Goal: Task Accomplishment & Management: Manage account settings

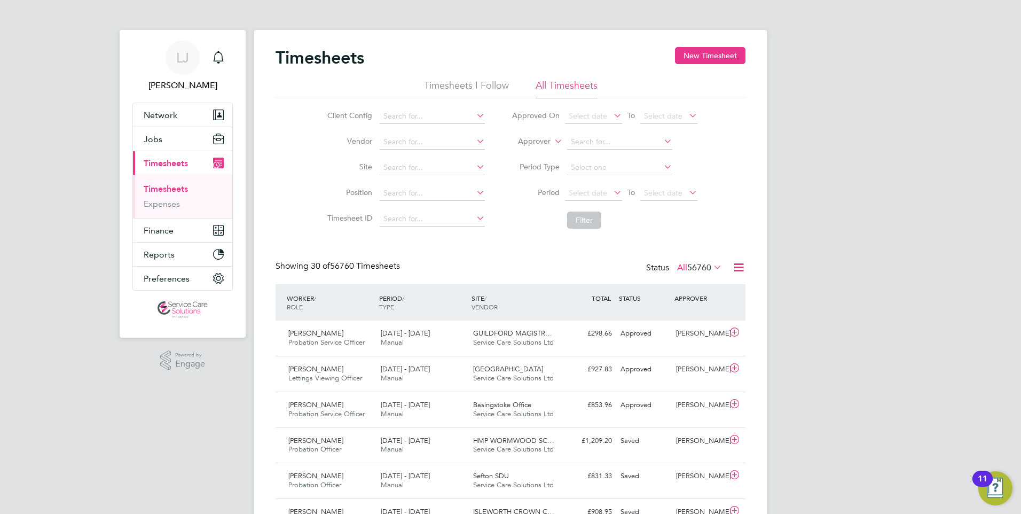
click at [167, 186] on link "Timesheets" at bounding box center [166, 189] width 44 height 10
click at [154, 227] on span "Finance" at bounding box center [159, 230] width 30 height 10
click at [169, 217] on link "Invoices & Credit Notes" at bounding box center [177, 218] width 67 height 21
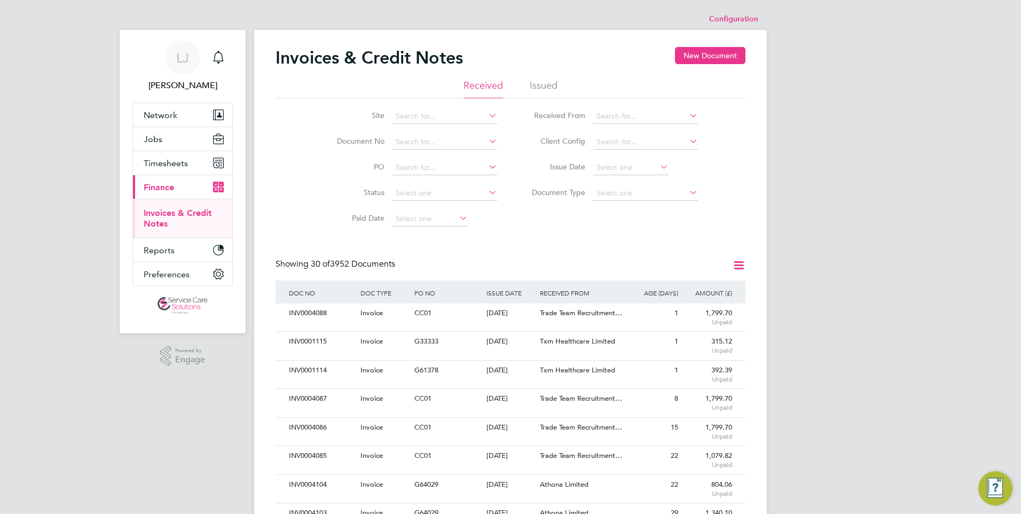
click at [532, 98] on div "Site Document No PO Status Paid Date Issued To Received From Client Config Issu…" at bounding box center [510, 164] width 470 height 133
click at [543, 90] on li "Issued" at bounding box center [544, 88] width 28 height 19
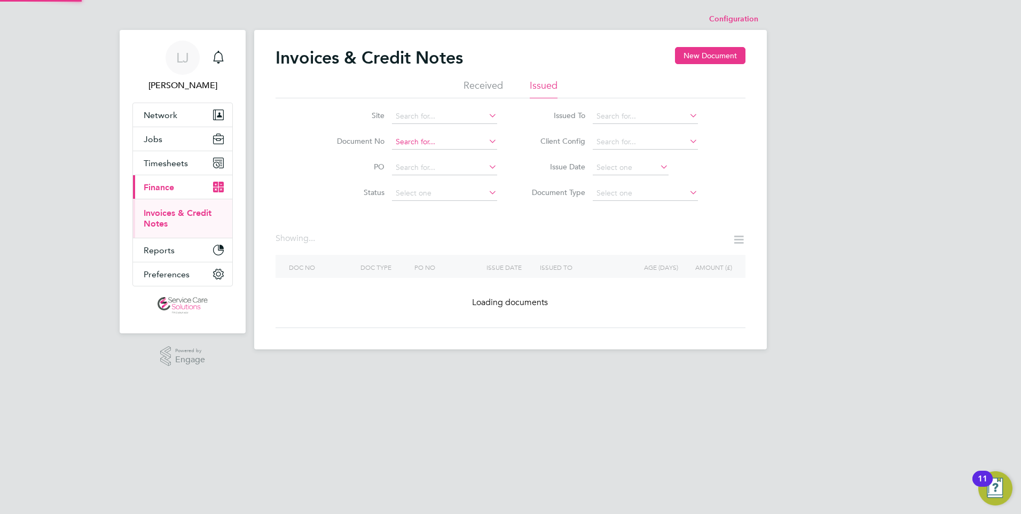
click at [423, 145] on input at bounding box center [444, 142] width 105 height 15
paste input "INV0022203"
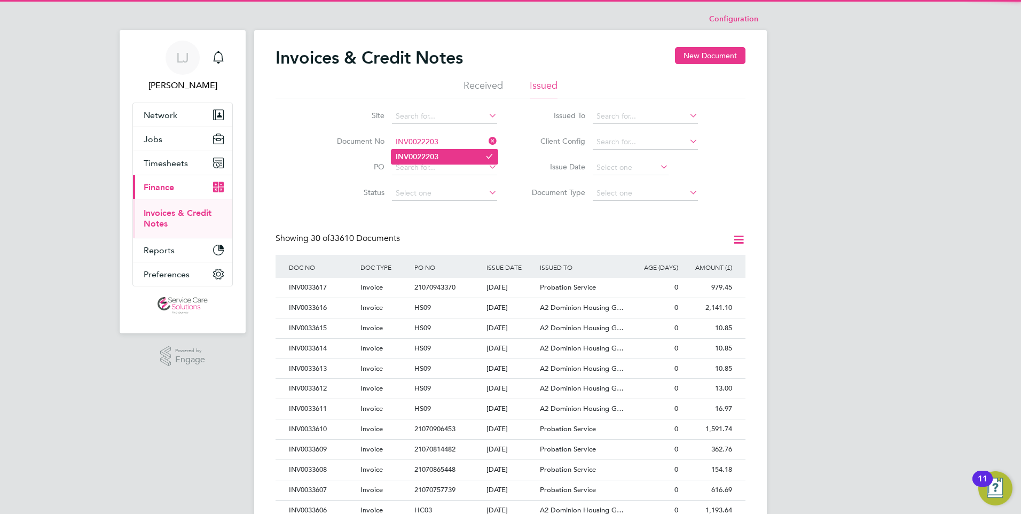
type input "INV0022203"
click at [440, 157] on li "INV0022203" at bounding box center [444, 156] width 106 height 14
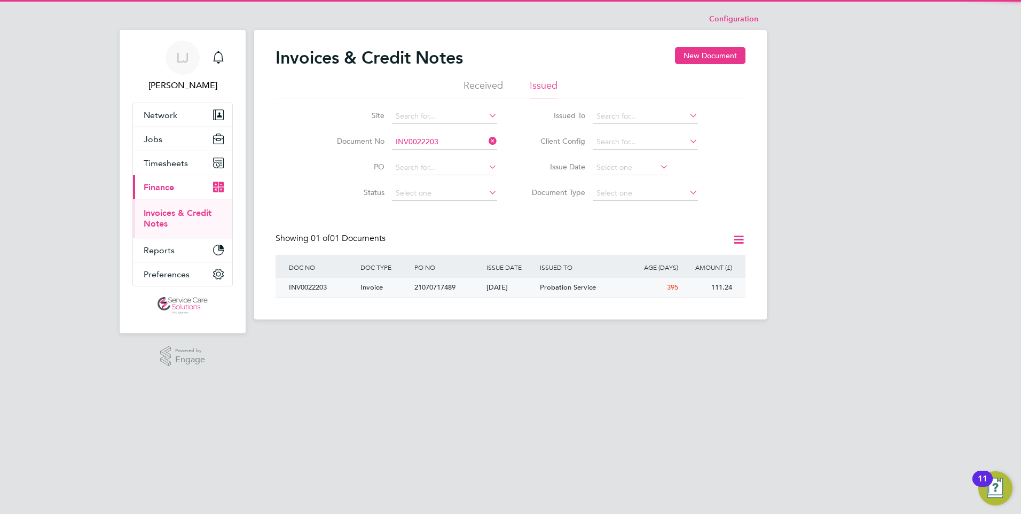
click at [539, 287] on div "Probation Service" at bounding box center [582, 288] width 90 height 20
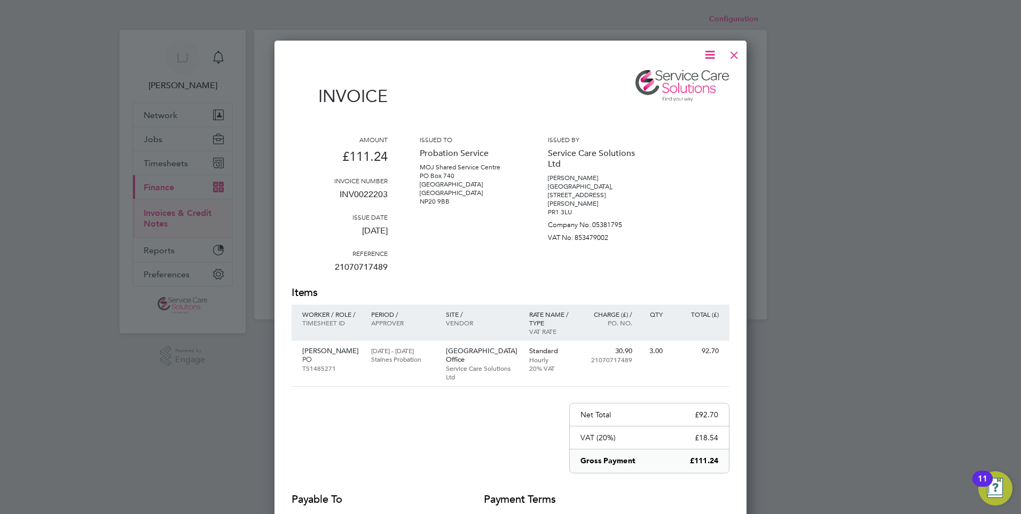
click at [732, 54] on div at bounding box center [733, 52] width 19 height 19
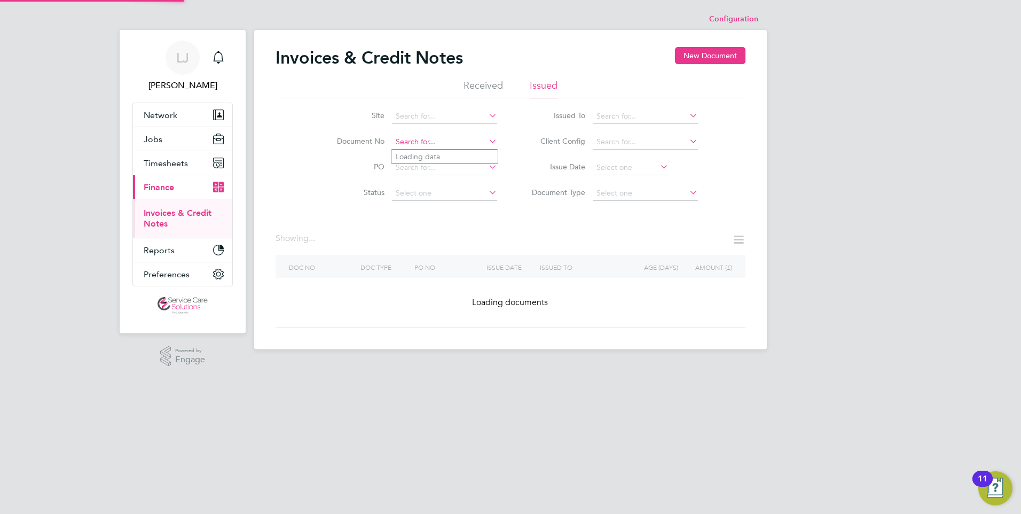
click at [440, 143] on input at bounding box center [444, 142] width 105 height 15
paste input "INV0022352"
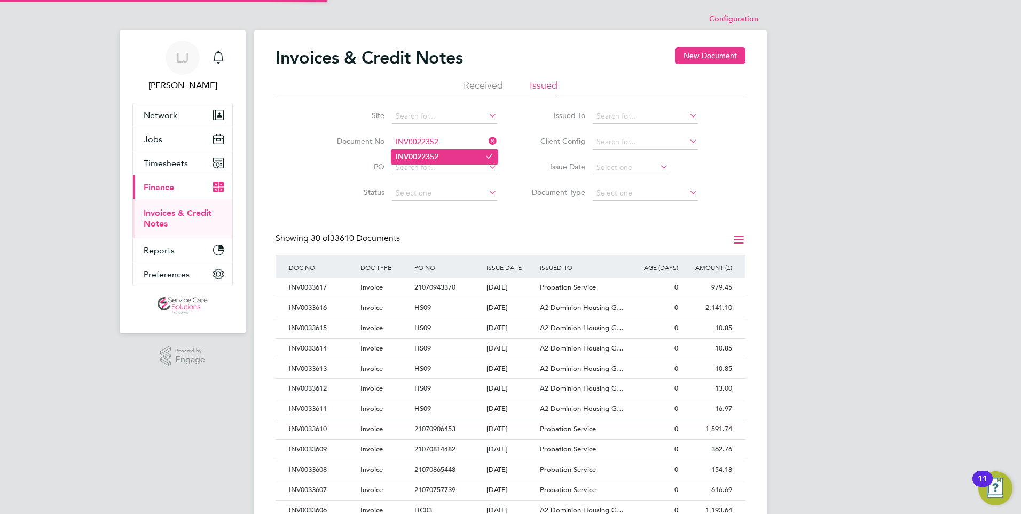
scroll to position [20, 73]
type input "INV0022352"
click at [443, 154] on li "INV0022352" at bounding box center [444, 156] width 106 height 14
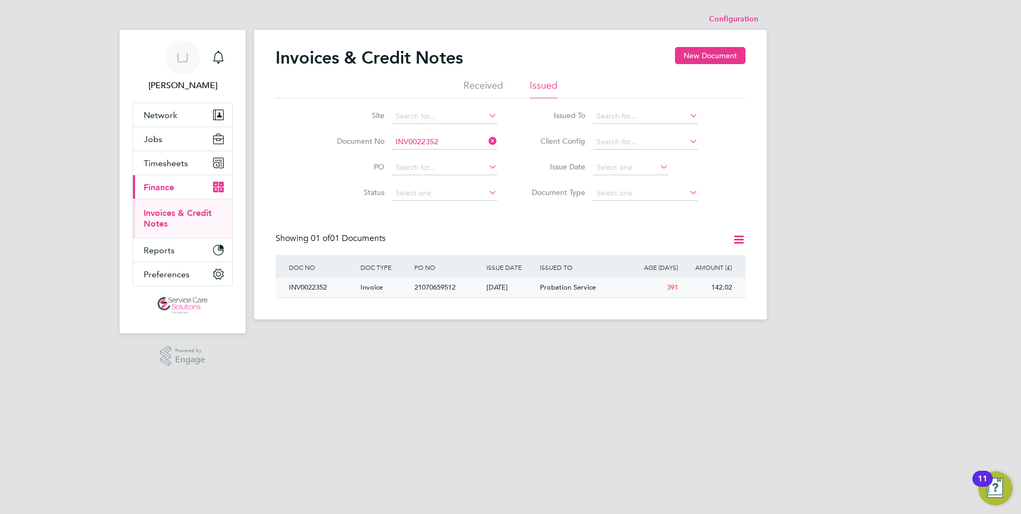
click at [534, 288] on div "[DATE]" at bounding box center [511, 288] width 54 height 20
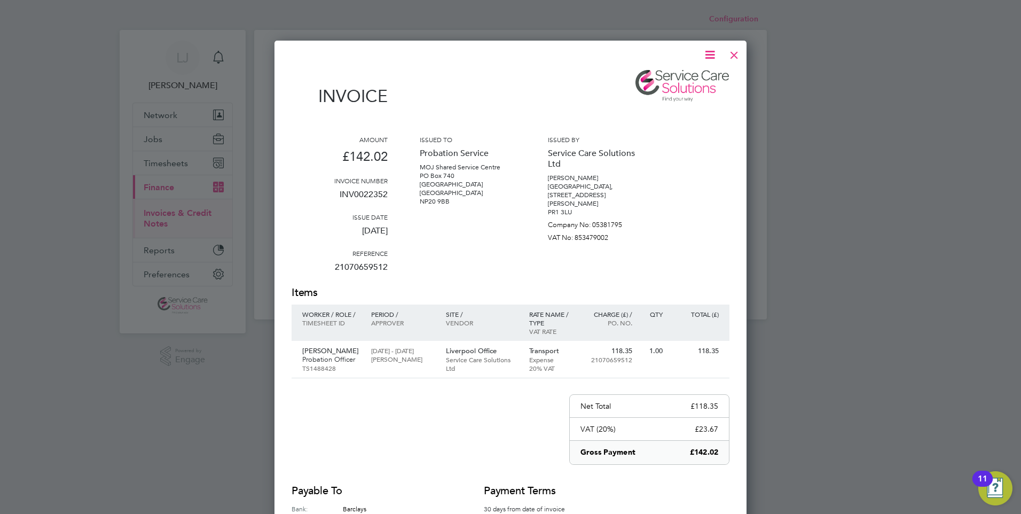
click at [725, 53] on div at bounding box center [733, 52] width 19 height 19
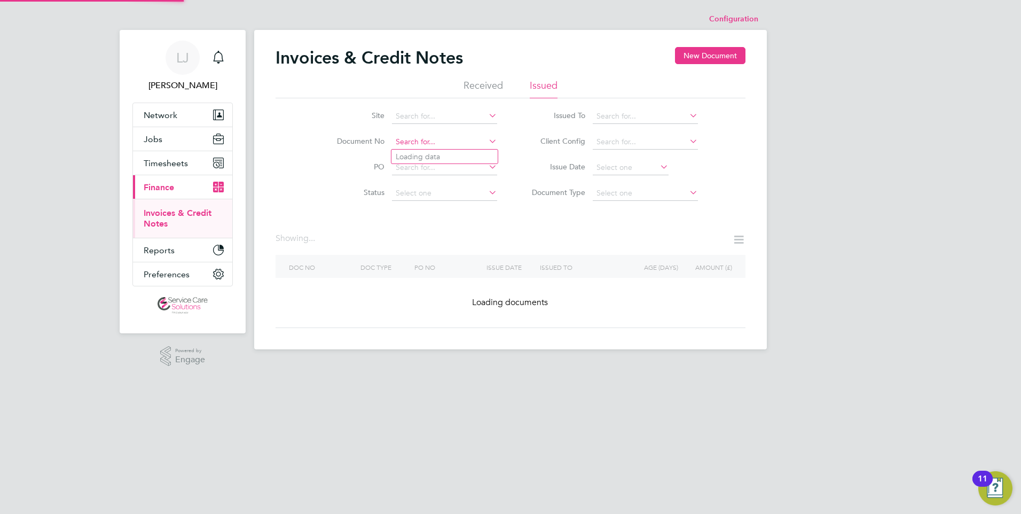
click at [430, 139] on input at bounding box center [444, 142] width 105 height 15
paste input "INV0021533"
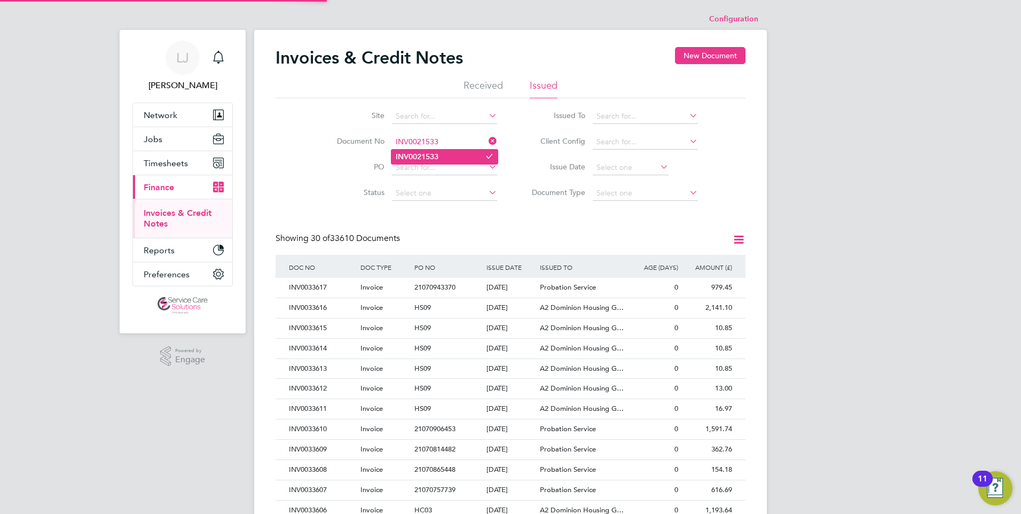
scroll to position [20, 73]
type input "INV0021533"
click at [443, 156] on li "INV0021533" at bounding box center [444, 156] width 106 height 14
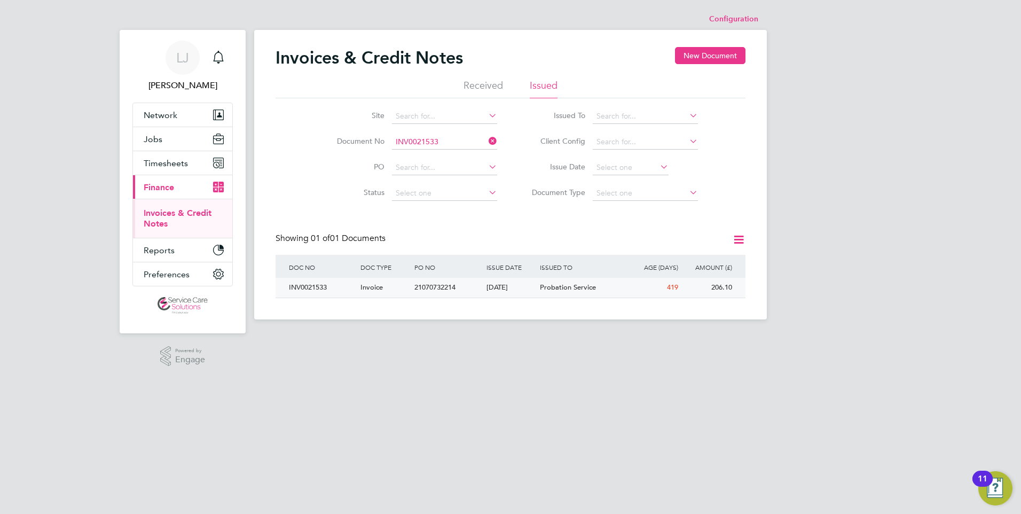
click at [556, 294] on div "Probation Service" at bounding box center [582, 288] width 90 height 20
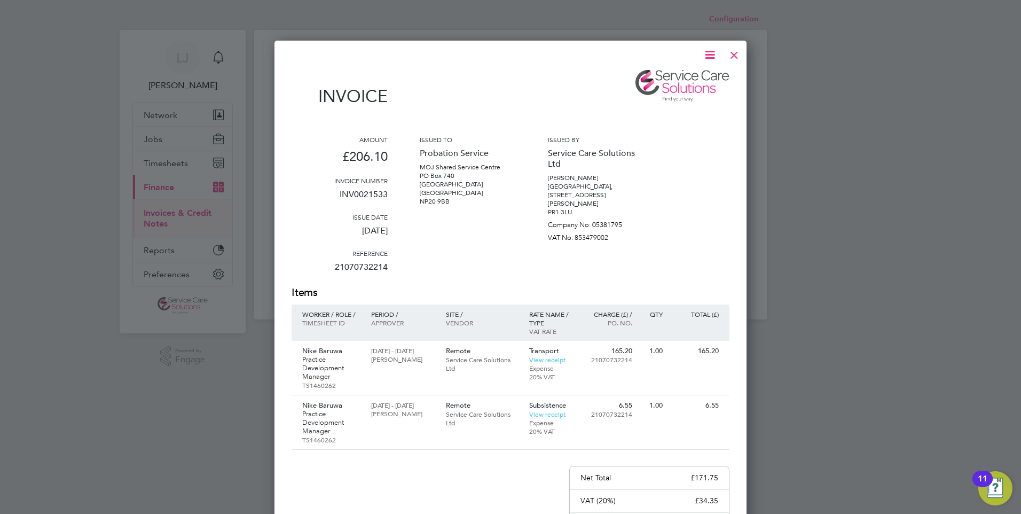
click at [732, 53] on div at bounding box center [733, 52] width 19 height 19
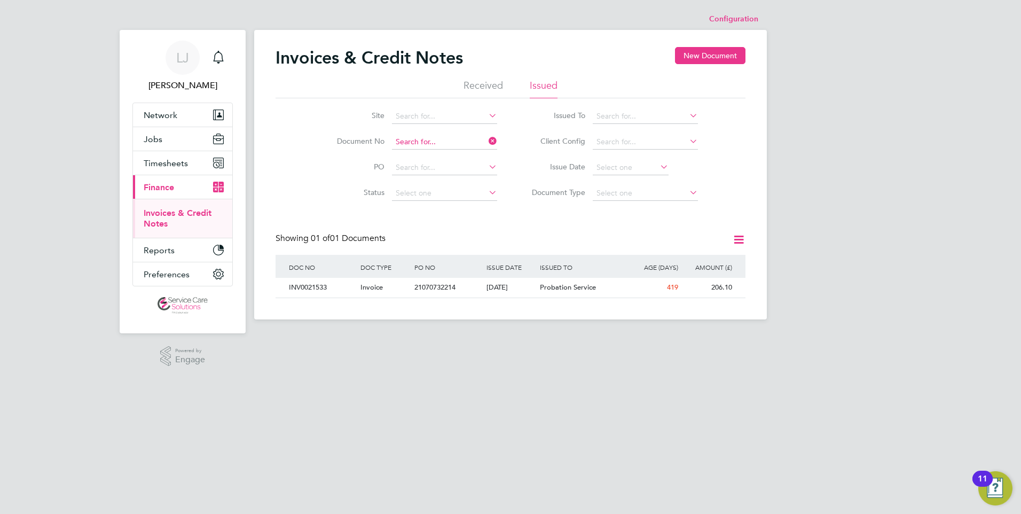
click at [443, 138] on input at bounding box center [444, 142] width 105 height 15
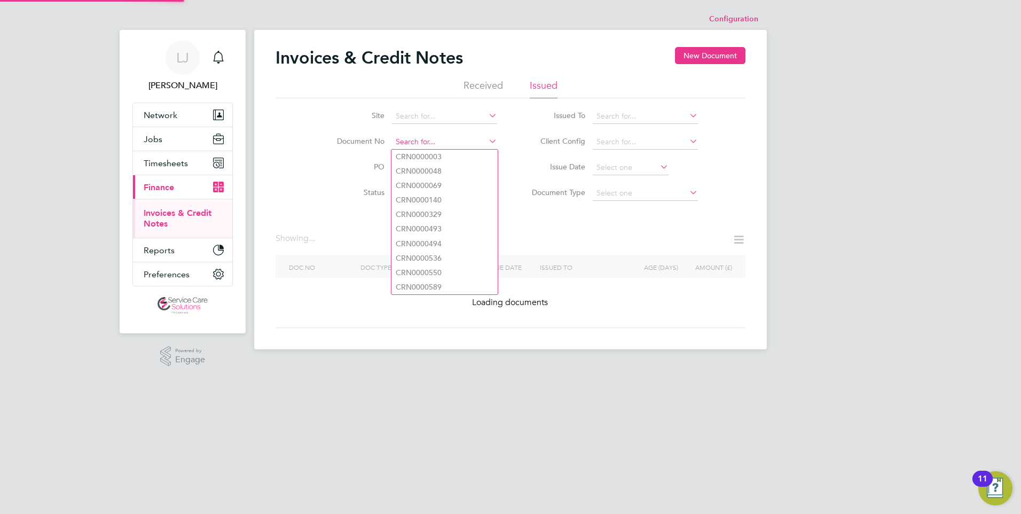
paste input "INV0012044"
type input "INV0012044"
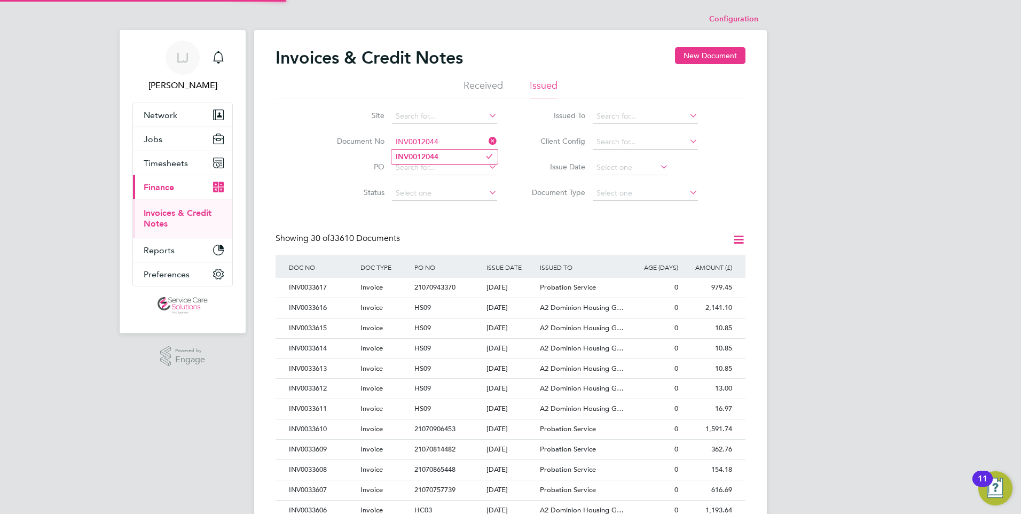
click at [448, 156] on li "INV0012044" at bounding box center [444, 156] width 106 height 14
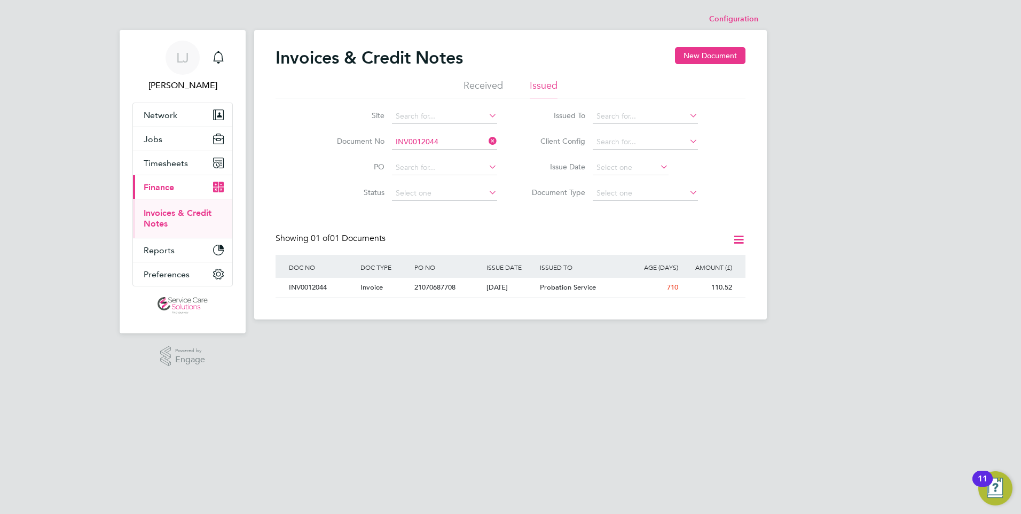
scroll to position [20, 90]
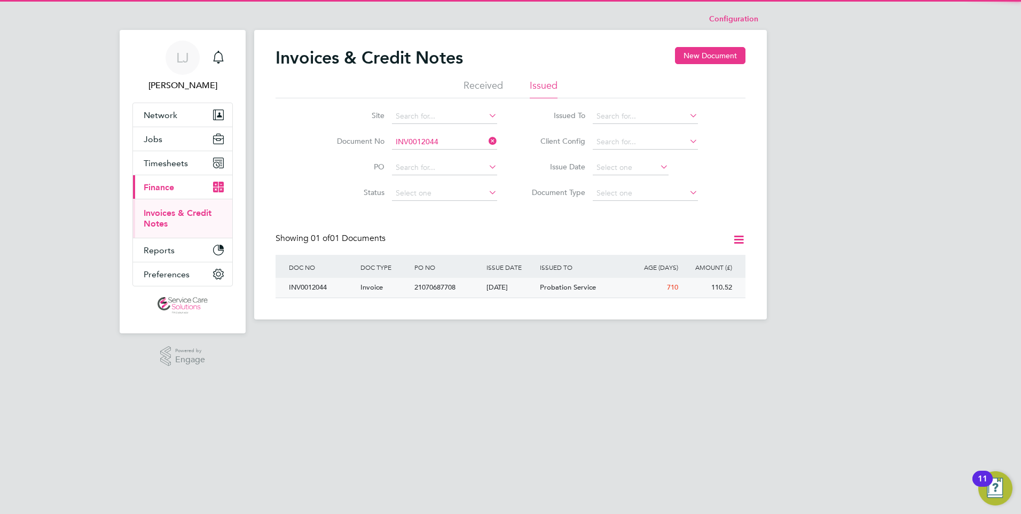
click at [534, 283] on div "[DATE]" at bounding box center [511, 288] width 54 height 20
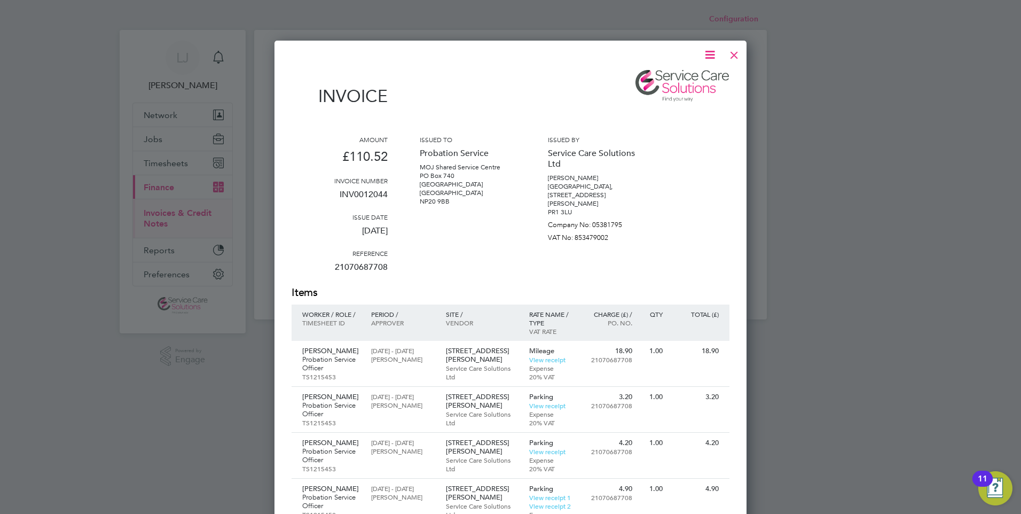
click at [737, 56] on div at bounding box center [733, 52] width 19 height 19
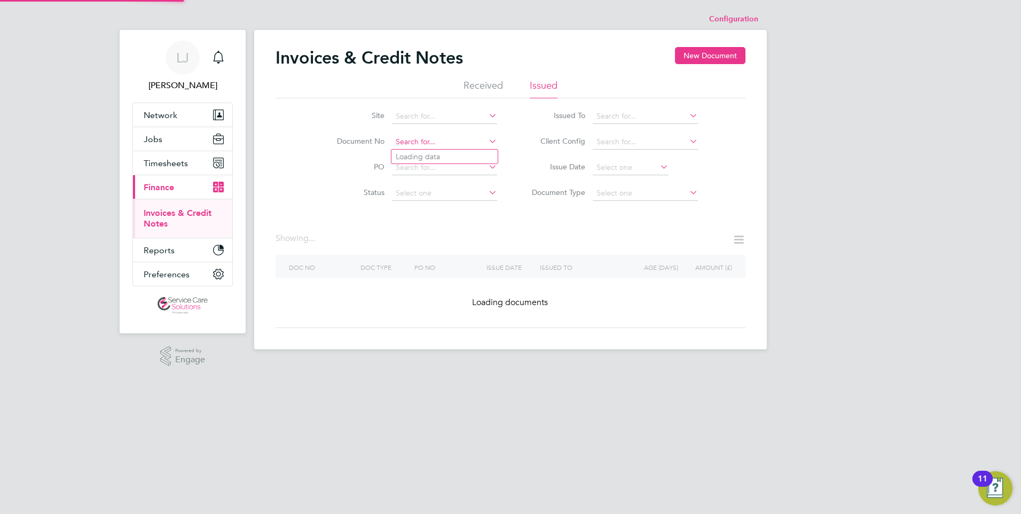
click at [437, 142] on input at bounding box center [444, 142] width 105 height 15
paste input "INV0029178"
type input "INV0029178"
click at [443, 156] on li "INV0029178" at bounding box center [444, 156] width 106 height 14
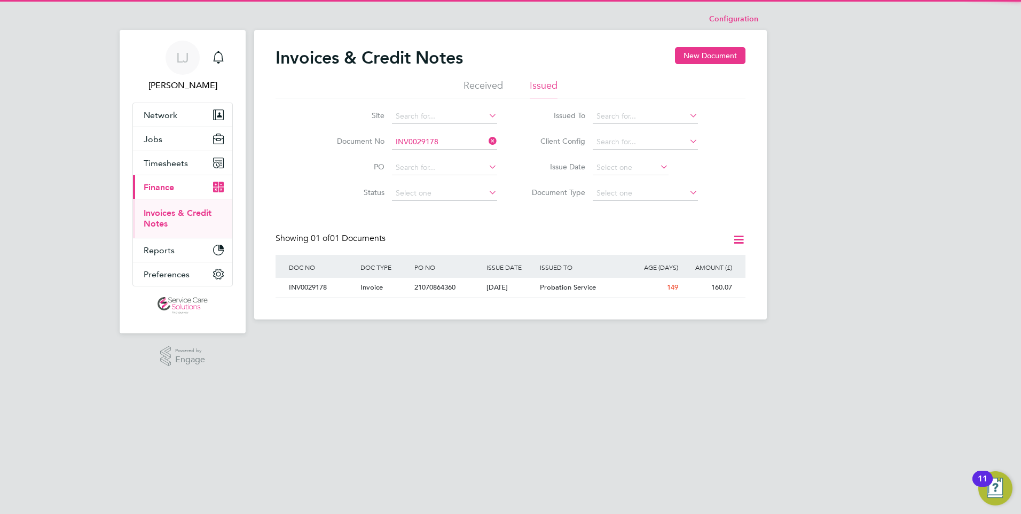
scroll to position [20, 90]
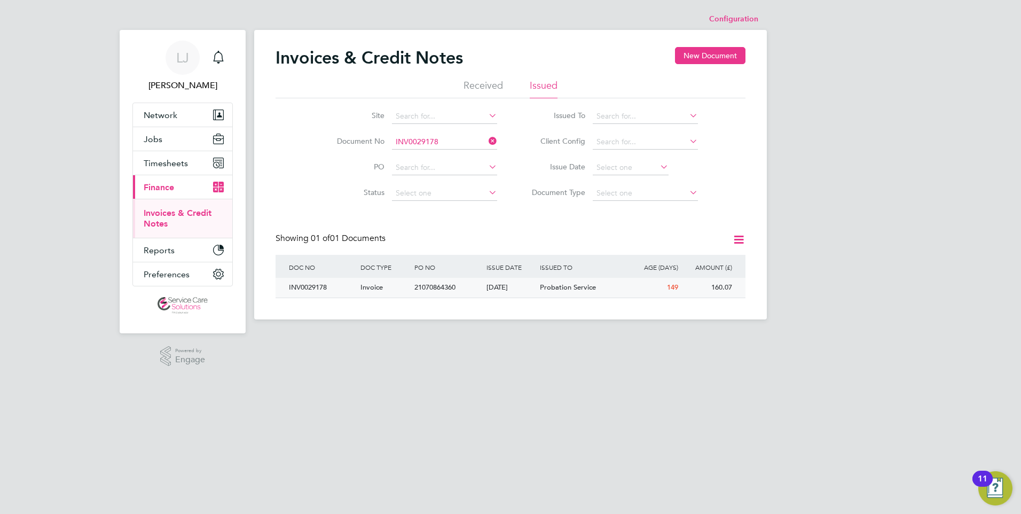
click at [545, 293] on div "Probation Service" at bounding box center [582, 288] width 90 height 20
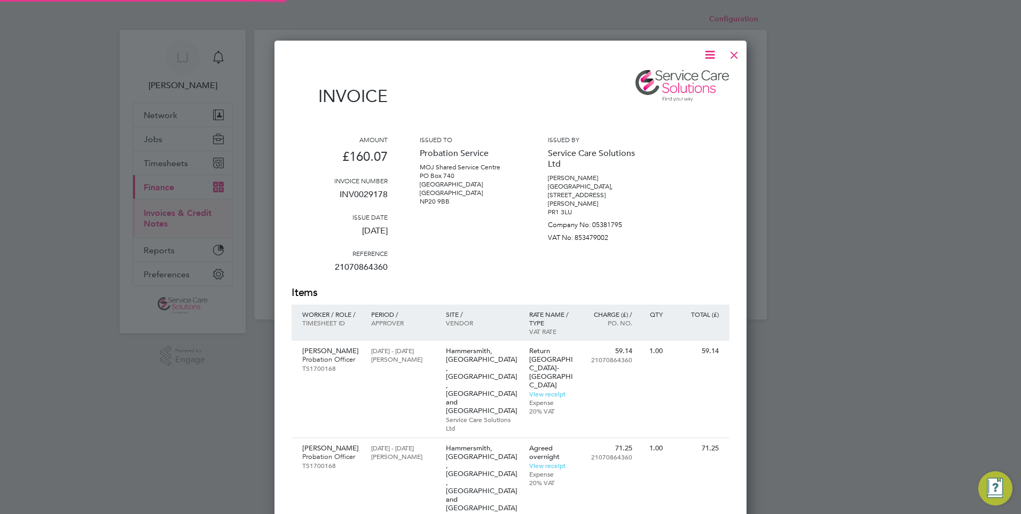
scroll to position [710, 472]
